Goal: Task Accomplishment & Management: Manage account settings

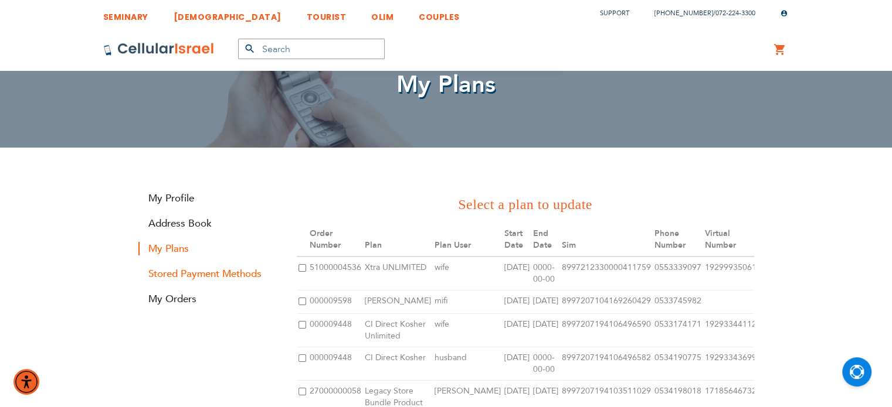
click at [218, 275] on link "Stored Payment Methods" at bounding box center [208, 273] width 141 height 13
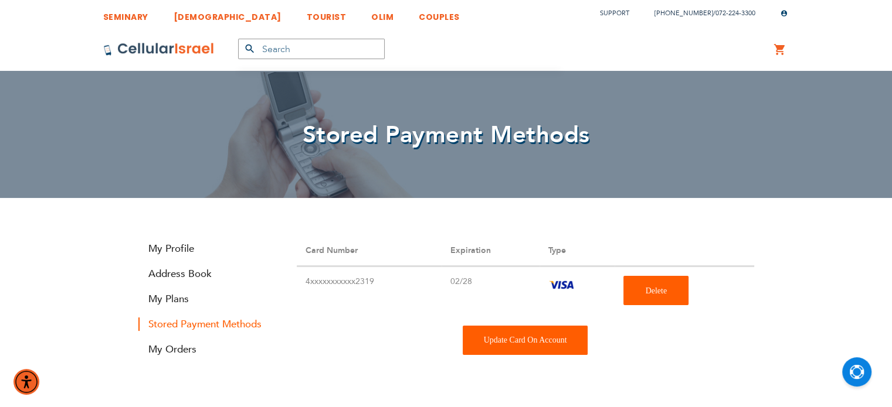
click at [520, 335] on div "Update Card On Account" at bounding box center [524, 340] width 125 height 29
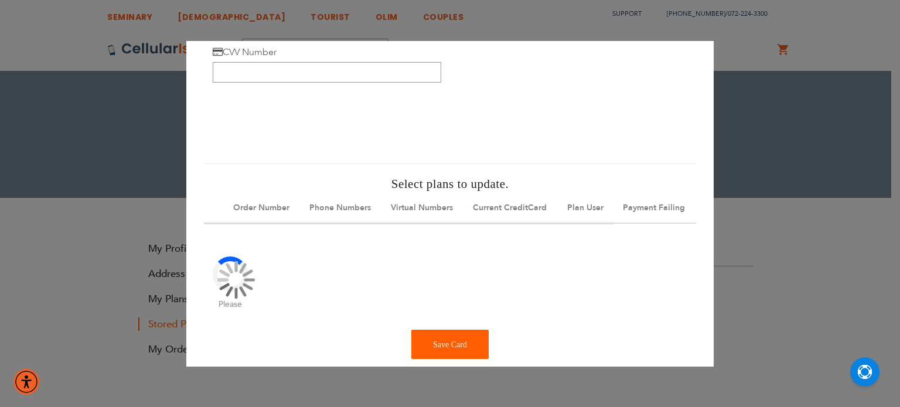
scroll to position [96, 0]
click at [340, 70] on input "CVV Number" at bounding box center [327, 72] width 229 height 21
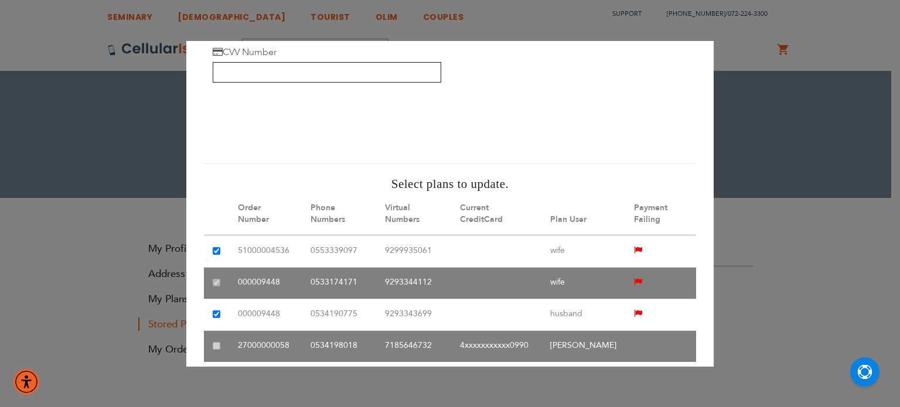
paste input "166"
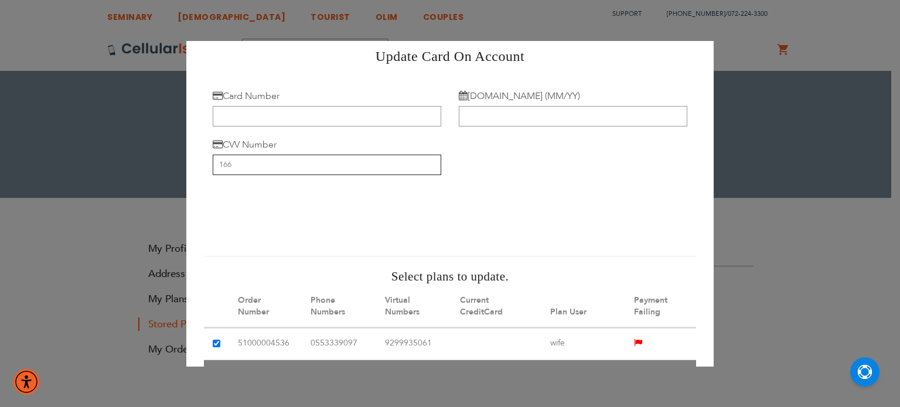
scroll to position [1, 0]
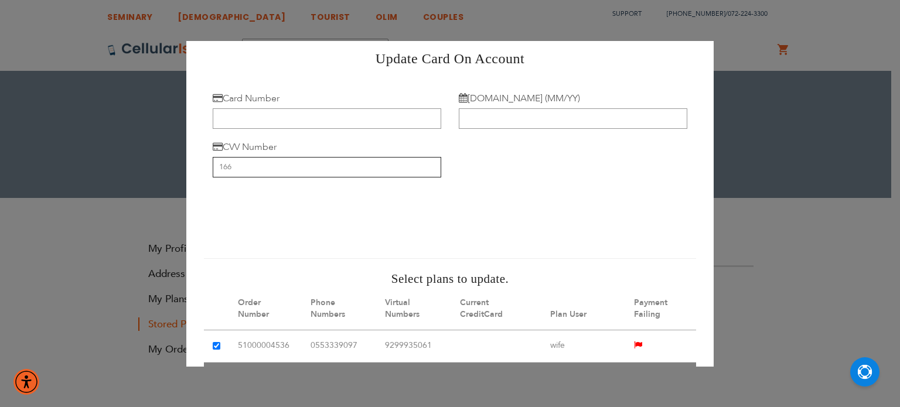
type input "166"
click at [477, 123] on input "[DOMAIN_NAME] (MM/YY)" at bounding box center [573, 118] width 229 height 21
paste input "02/8"
type input "0"
paste input "2/28"
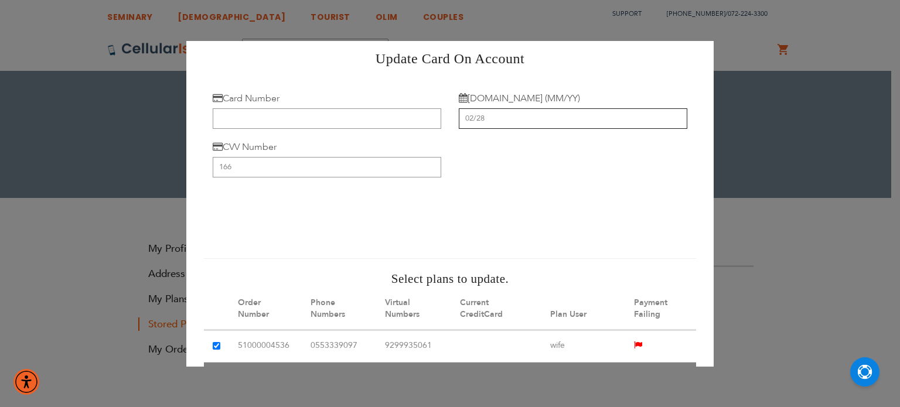
type input "02/28"
click at [368, 122] on input "Card Number" at bounding box center [327, 118] width 229 height 21
paste input "[CREDIT_CARD_NUMBER]"
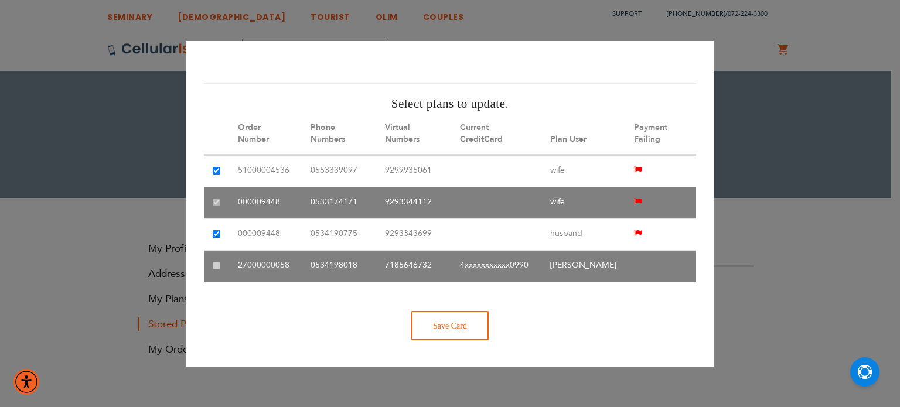
type input "[CREDIT_CARD_NUMBER]"
click at [447, 324] on div "Save Card" at bounding box center [449, 325] width 77 height 29
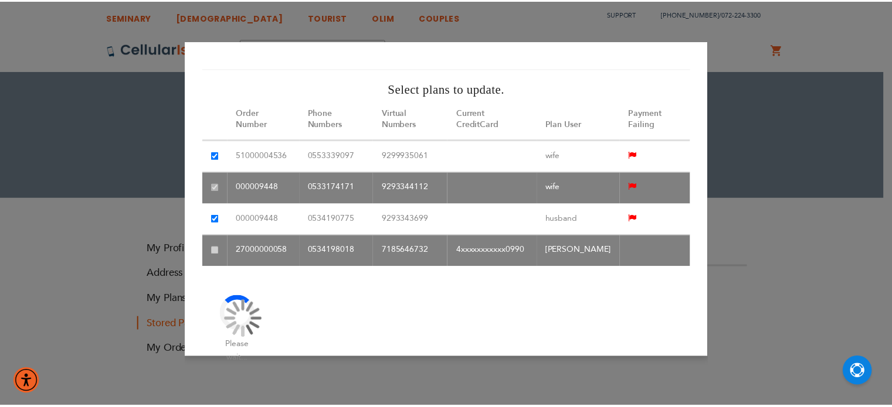
scroll to position [0, 0]
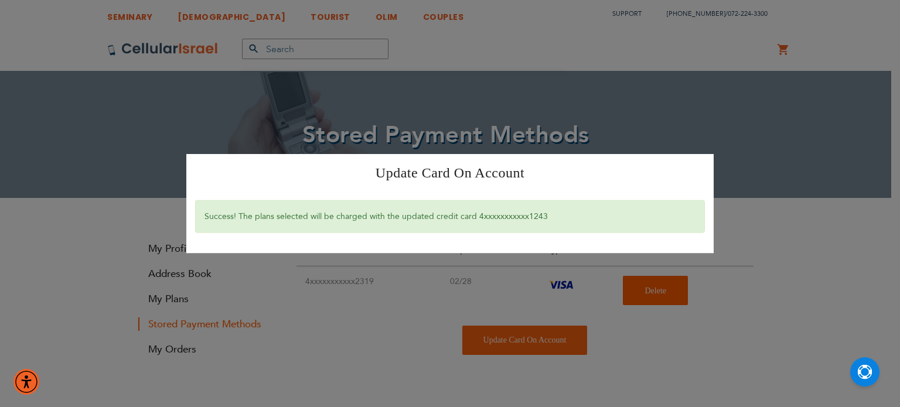
click at [467, 56] on div "Update Card On Account × Success! The plans selected will be charged with the u…" at bounding box center [450, 203] width 900 height 407
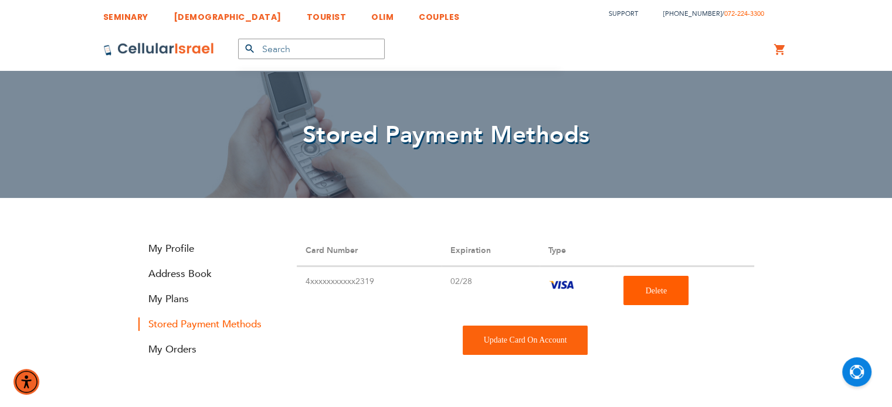
click at [751, 18] on link "072-224-3300" at bounding box center [744, 13] width 40 height 9
click at [195, 44] on img at bounding box center [158, 49] width 111 height 14
